Goal: Task Accomplishment & Management: Manage account settings

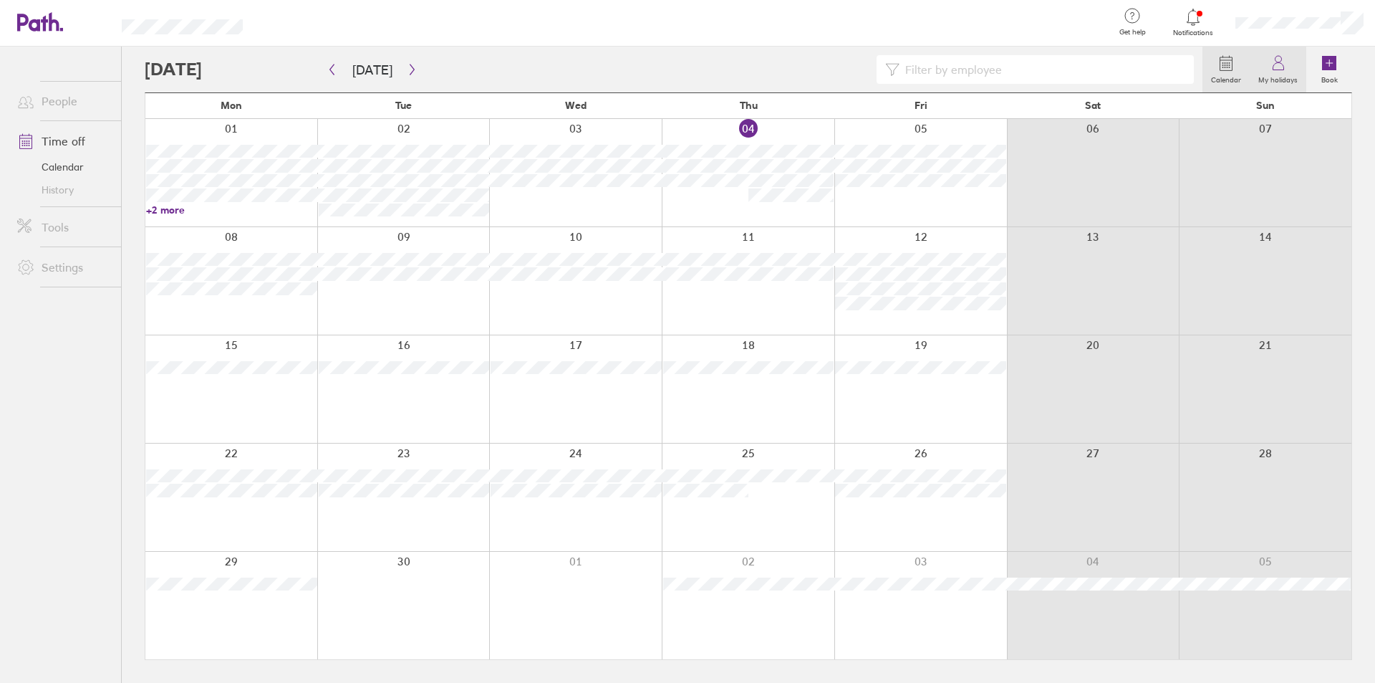
click at [1293, 71] on link "My holidays" at bounding box center [1278, 70] width 57 height 46
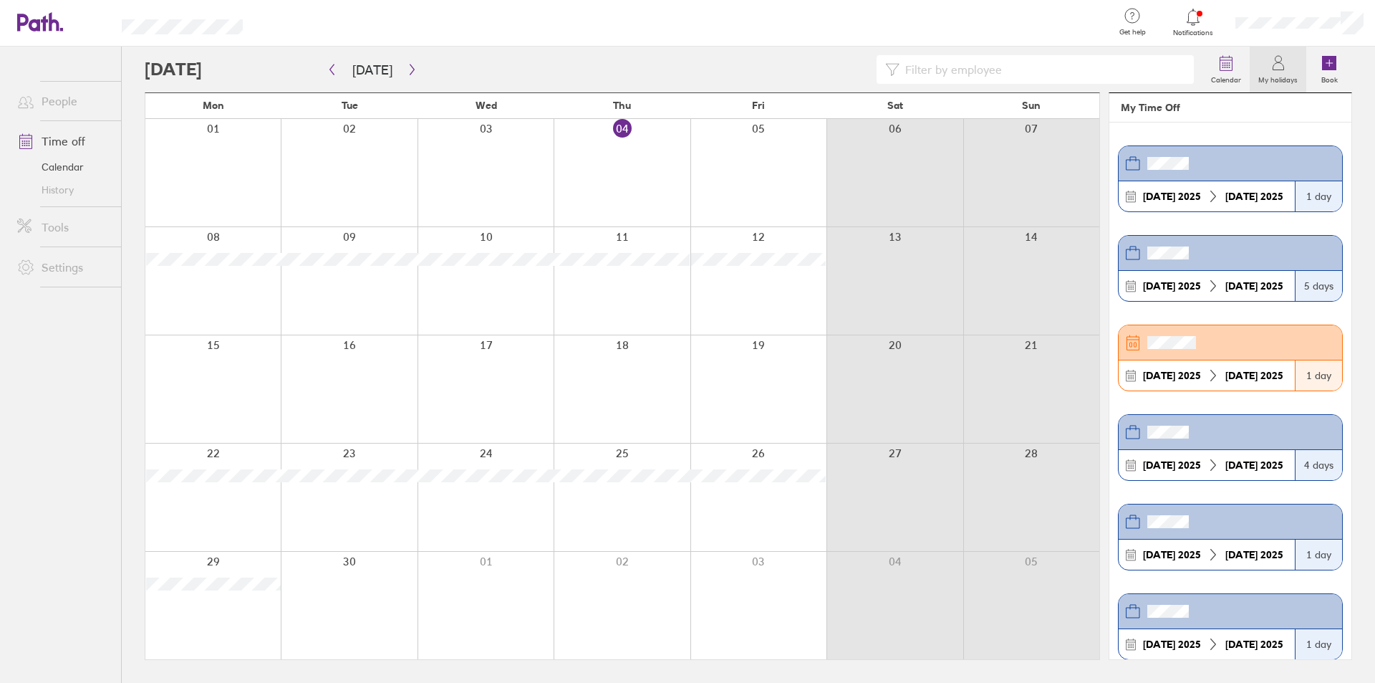
click at [1246, 358] on header at bounding box center [1231, 342] width 224 height 35
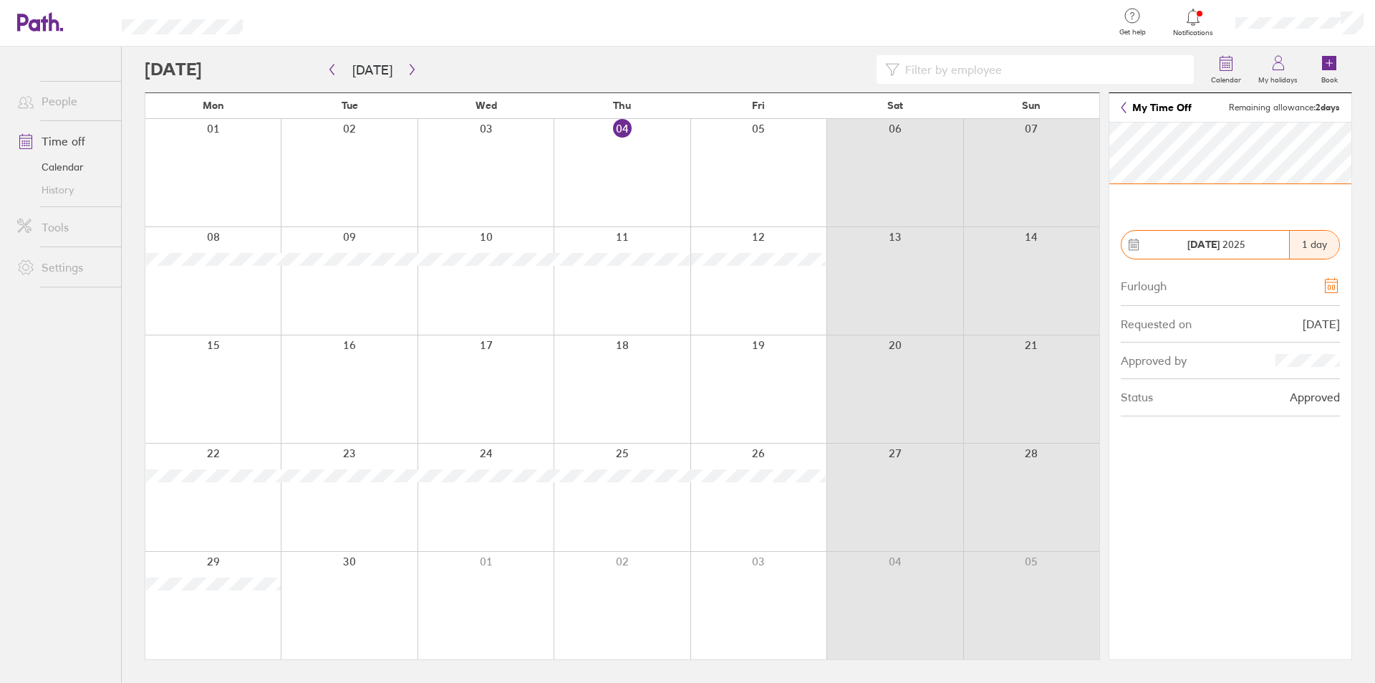
click at [1123, 107] on icon at bounding box center [1124, 107] width 6 height 11
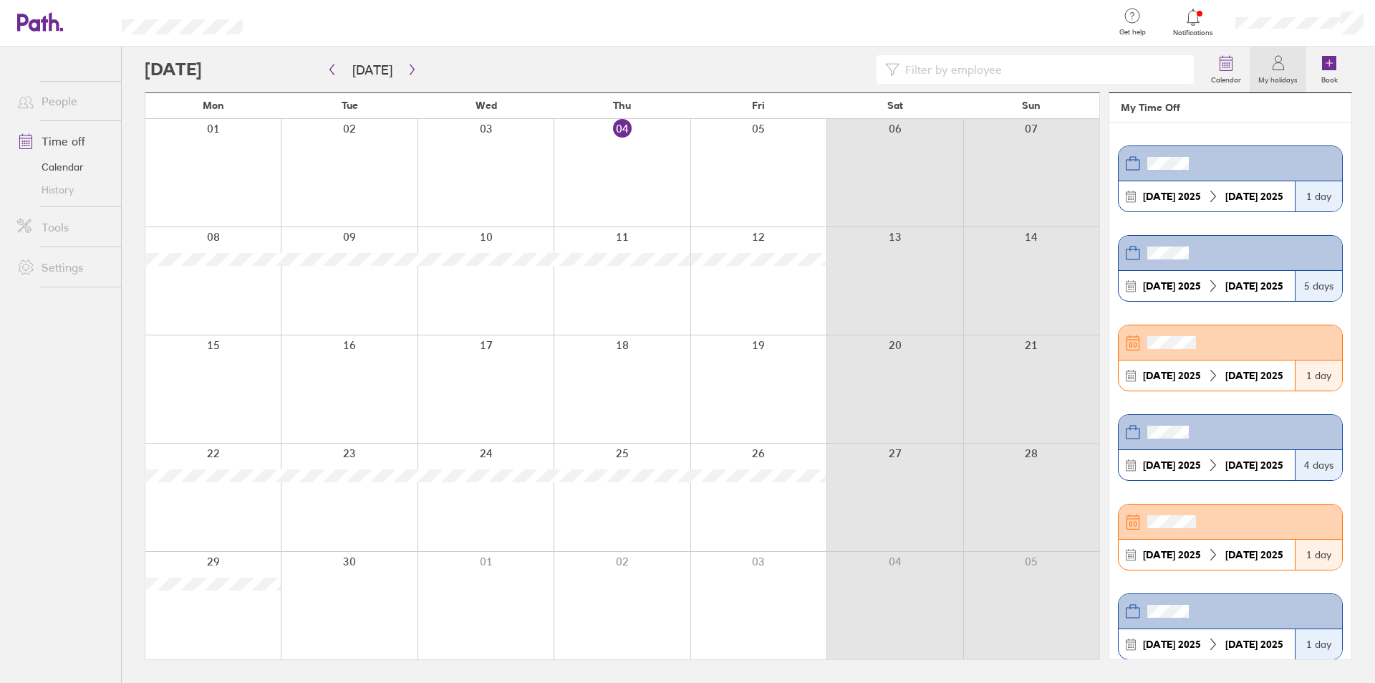
click at [1267, 81] on label "My holidays" at bounding box center [1278, 78] width 57 height 13
click at [1267, 72] on label "My holidays" at bounding box center [1278, 78] width 57 height 13
click at [1311, 190] on div "1 day" at bounding box center [1318, 196] width 47 height 30
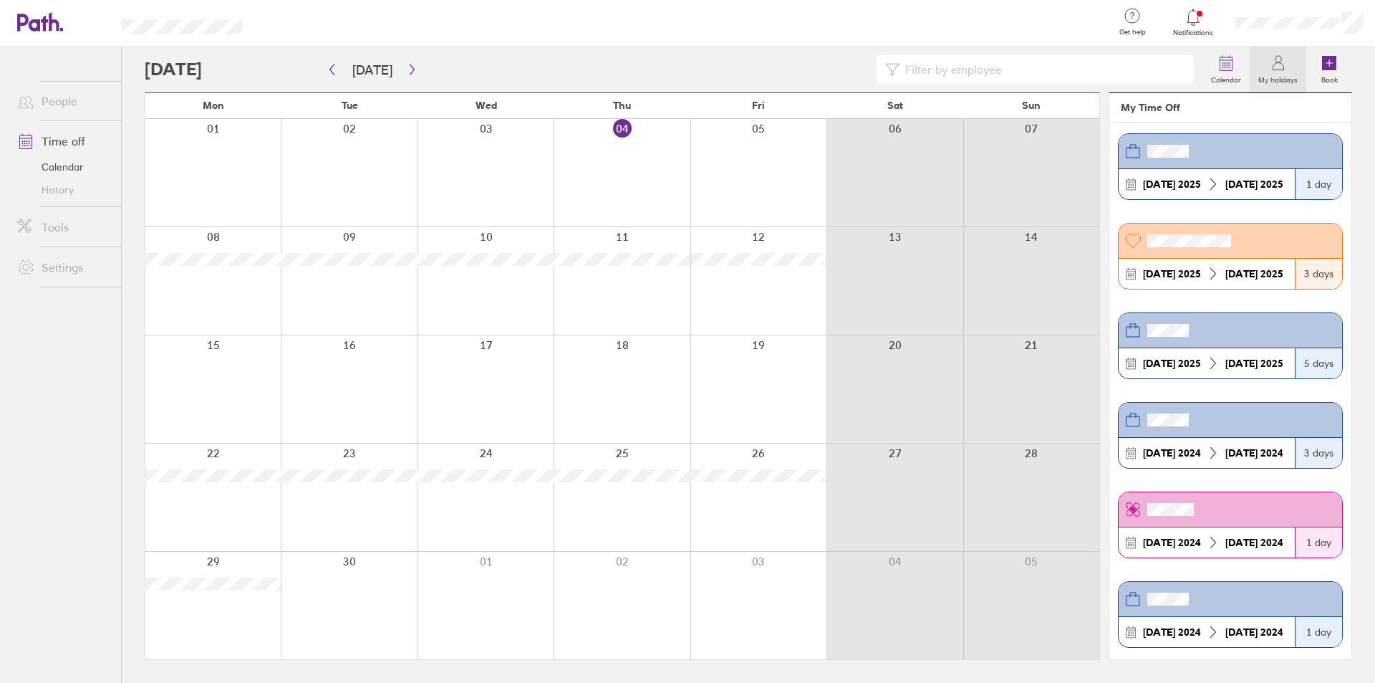
scroll to position [1003, 0]
